Goal: Task Accomplishment & Management: Use online tool/utility

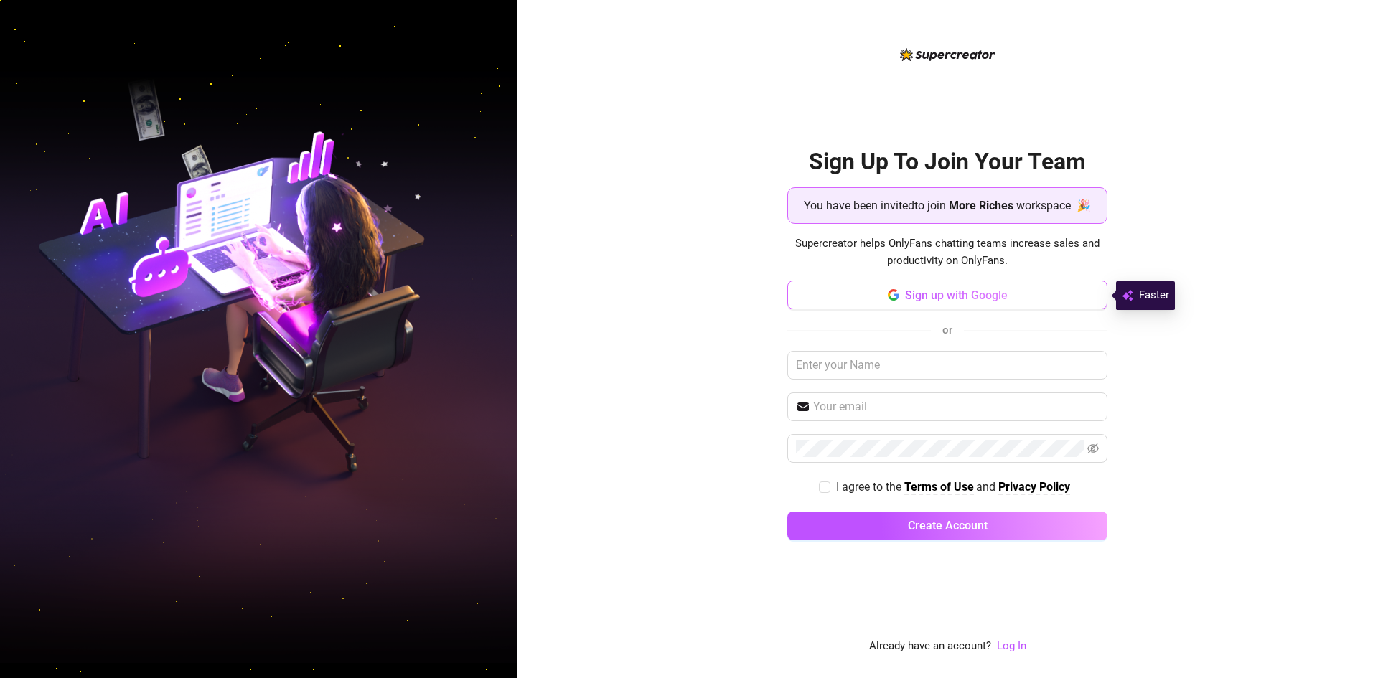
click at [893, 308] on button "Sign up with Google" at bounding box center [948, 295] width 320 height 29
click at [927, 286] on button "Sign up with Google" at bounding box center [948, 295] width 320 height 29
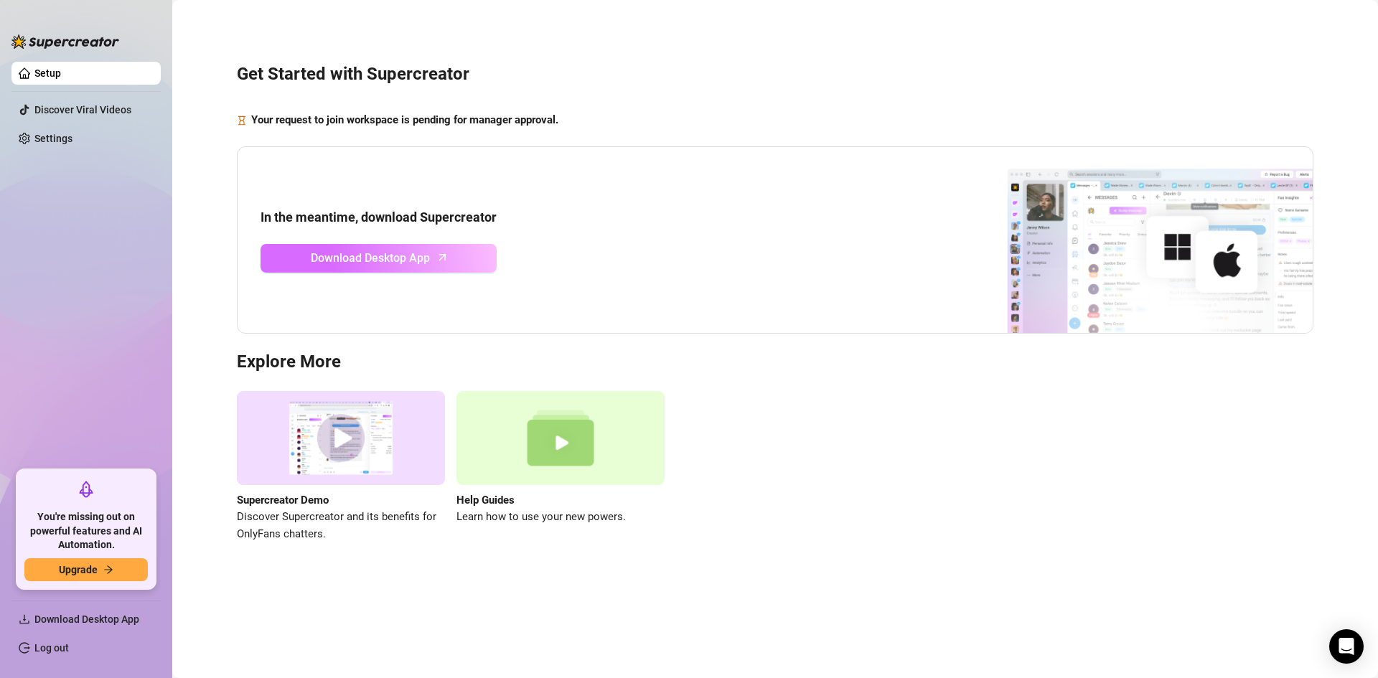
click at [365, 258] on span "Download Desktop App" at bounding box center [370, 258] width 119 height 18
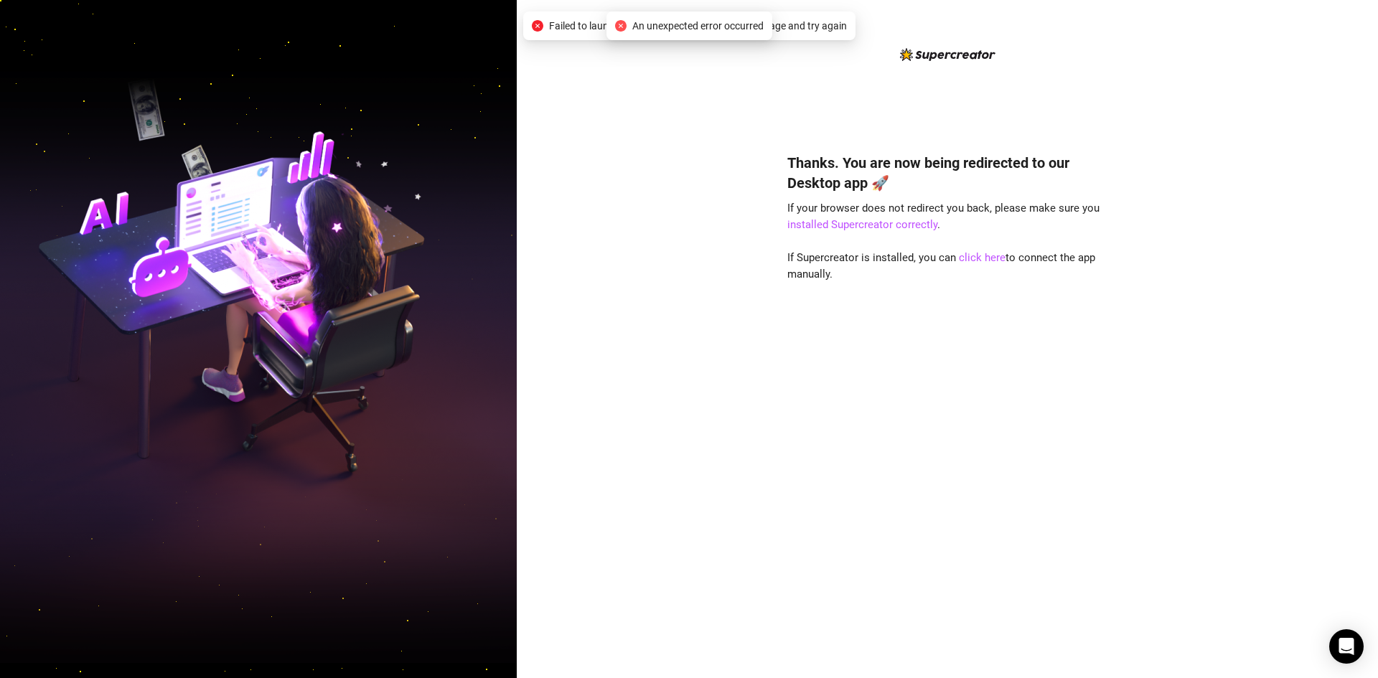
click at [702, 30] on span "An unexpected error occurred" at bounding box center [697, 26] width 131 height 16
click at [812, 29] on span "Failed to launch desktop app. Please refresh the page and try again" at bounding box center [698, 26] width 298 height 16
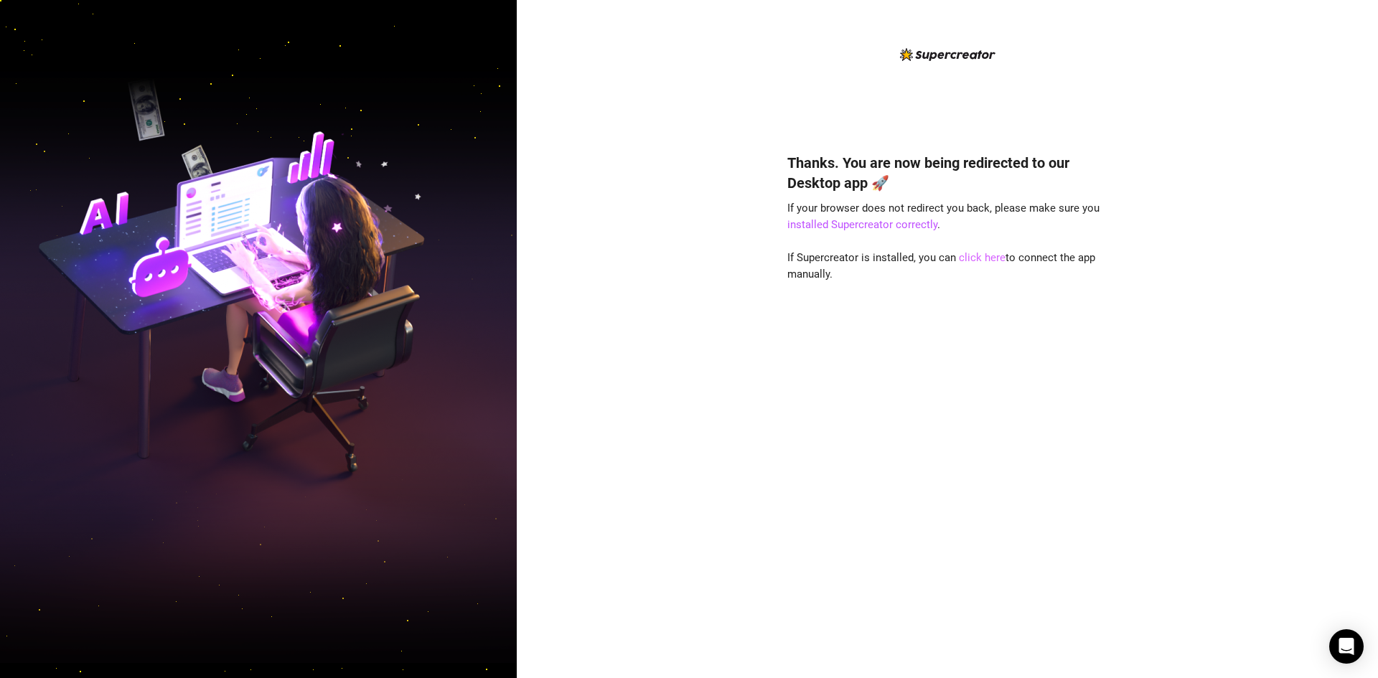
click at [969, 263] on link "click here" at bounding box center [982, 257] width 47 height 13
click at [996, 256] on link "click here" at bounding box center [982, 257] width 47 height 13
click at [883, 224] on link "installed Supercreator correctly" at bounding box center [863, 224] width 150 height 13
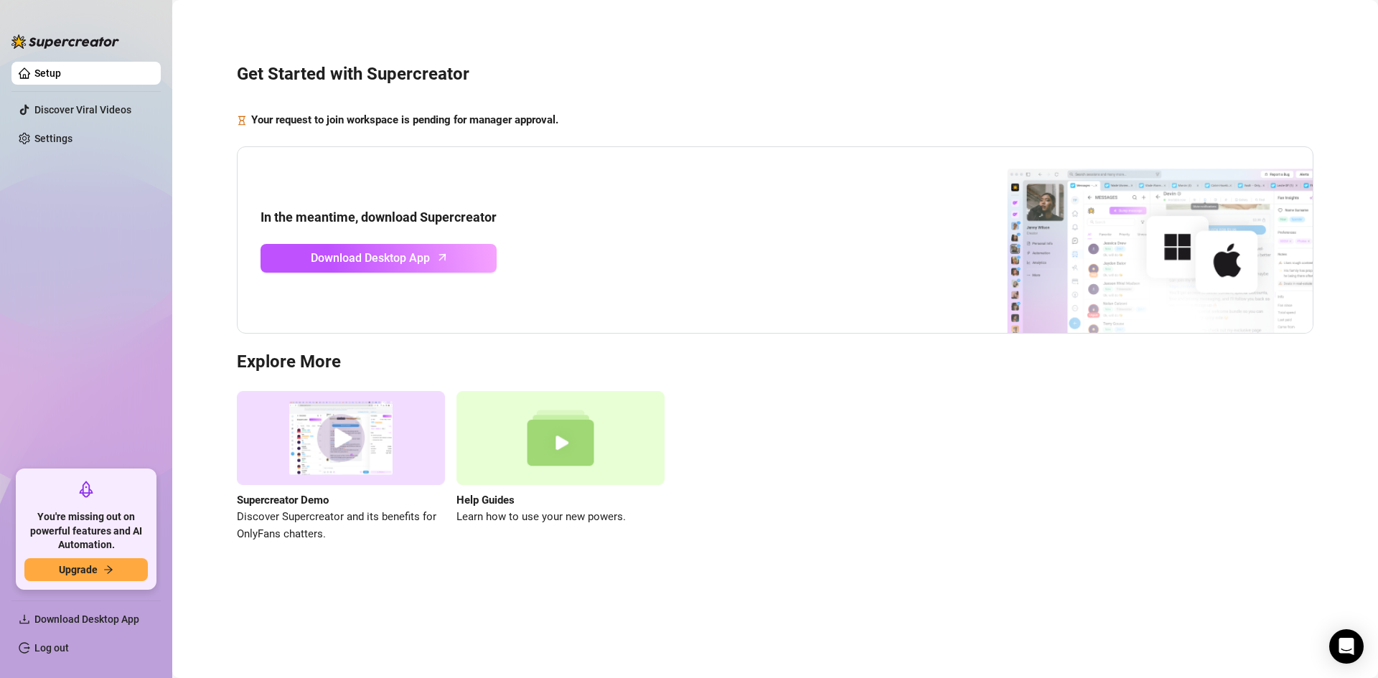
click at [842, 418] on div "Supercreator Demo Discover Supercreator and its benefits for OnlyFans chatters.…" at bounding box center [775, 466] width 1077 height 151
click at [429, 268] on link "Download Desktop App" at bounding box center [379, 258] width 236 height 29
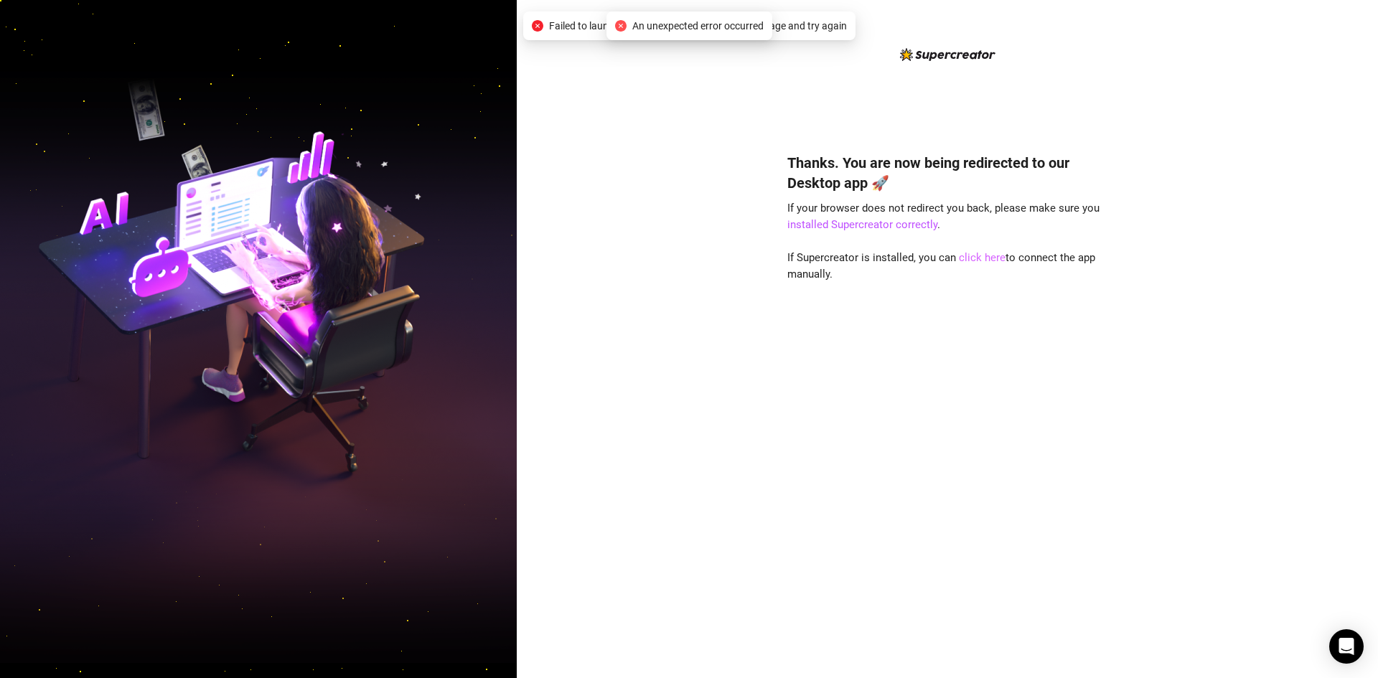
click at [966, 257] on link "click here" at bounding box center [982, 257] width 47 height 13
click at [969, 251] on link "click here" at bounding box center [982, 257] width 47 height 13
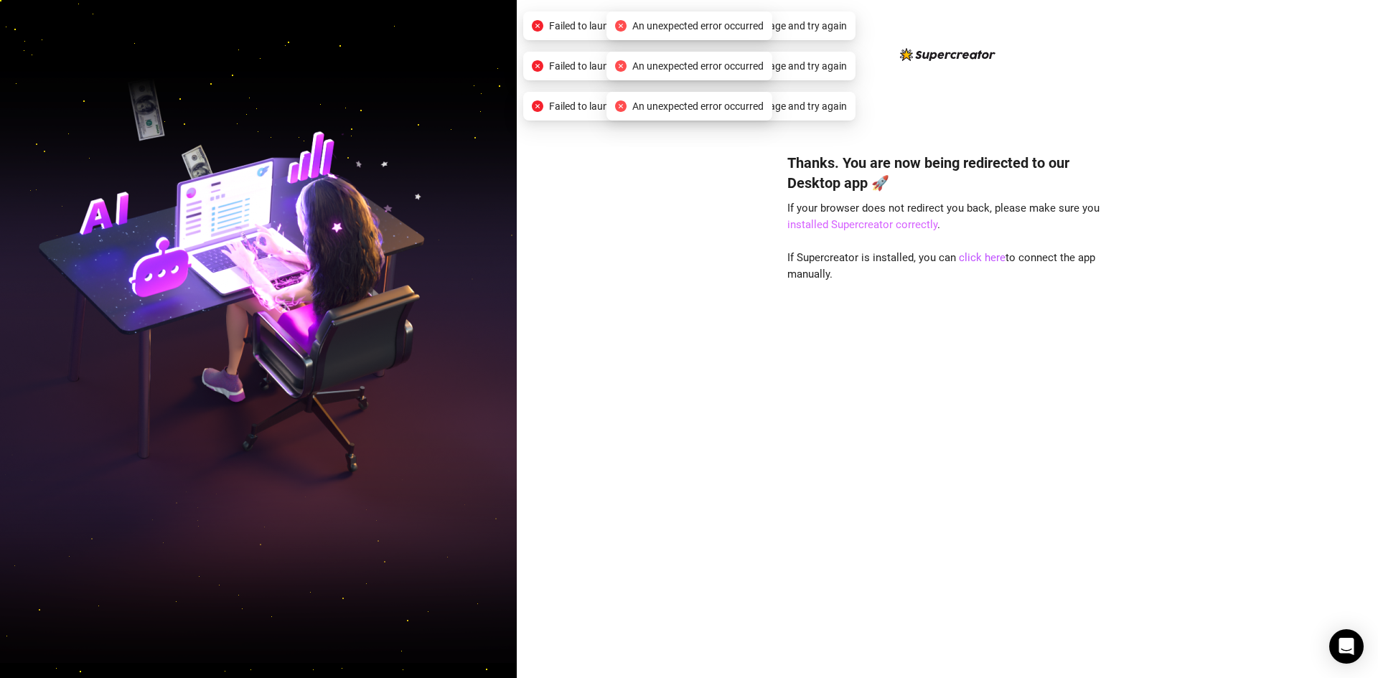
click at [885, 221] on link "installed Supercreator correctly" at bounding box center [863, 224] width 150 height 13
